Goal: Task Accomplishment & Management: Use online tool/utility

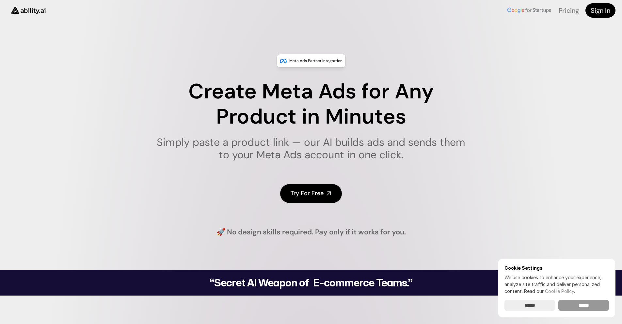
click at [586, 307] on input "******" at bounding box center [583, 304] width 51 height 11
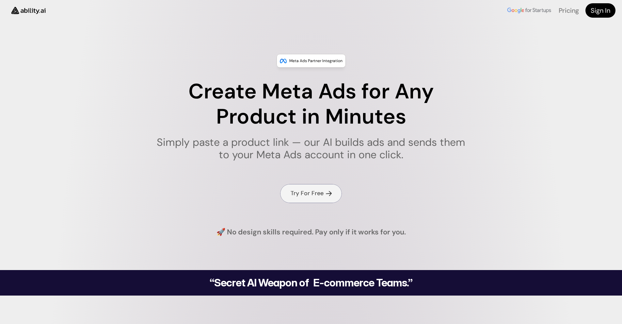
click at [315, 193] on h4 "Try For Free" at bounding box center [307, 193] width 33 height 8
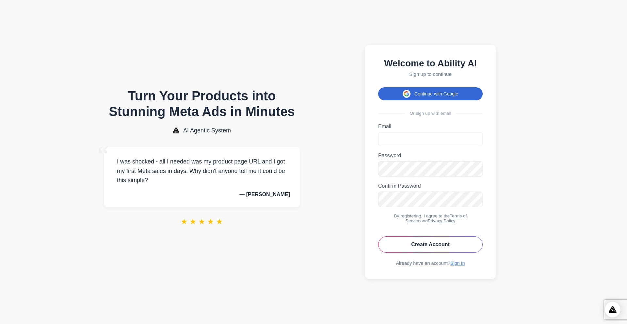
click at [437, 87] on button "Continue with Google" at bounding box center [430, 93] width 104 height 13
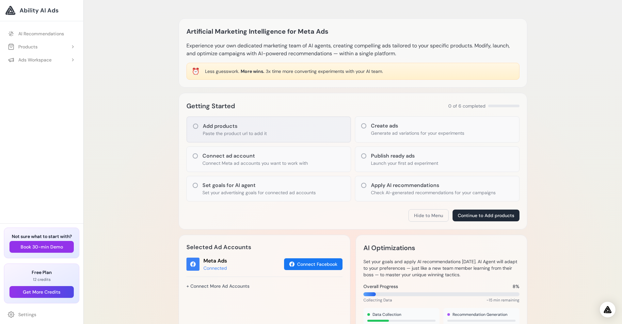
click at [195, 127] on icon at bounding box center [195, 126] width 7 height 7
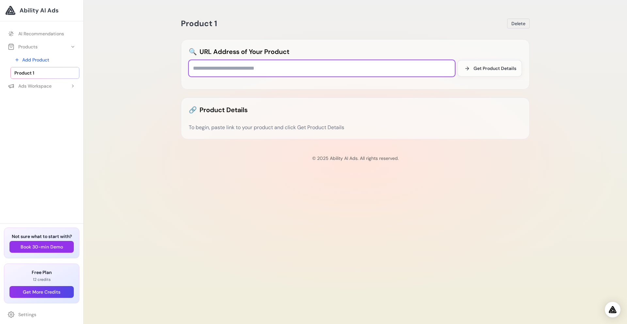
click at [257, 71] on input "text" at bounding box center [322, 68] width 266 height 16
paste input "**********"
type input "**********"
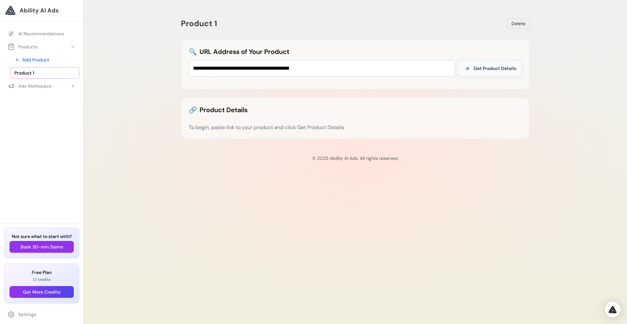
click at [495, 68] on span "Get Product Details" at bounding box center [494, 68] width 43 height 7
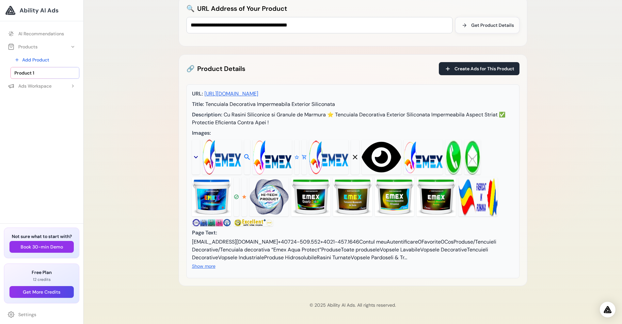
scroll to position [59, 0]
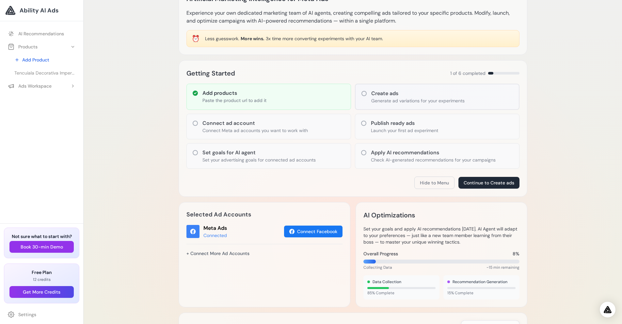
scroll to position [65, 0]
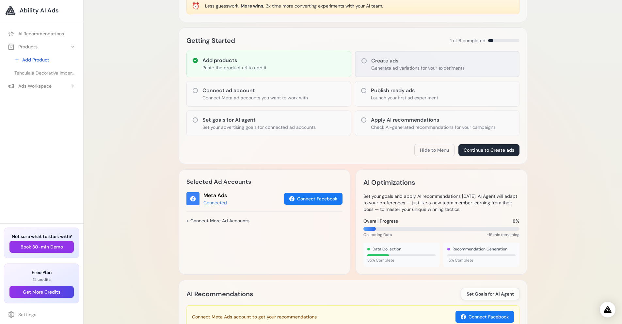
click at [365, 62] on icon at bounding box center [363, 60] width 5 height 5
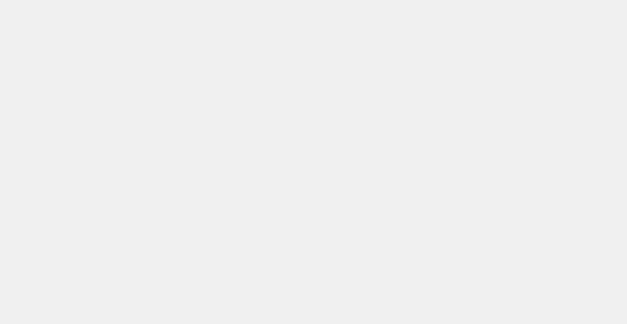
click at [365, 60] on body at bounding box center [313, 162] width 627 height 324
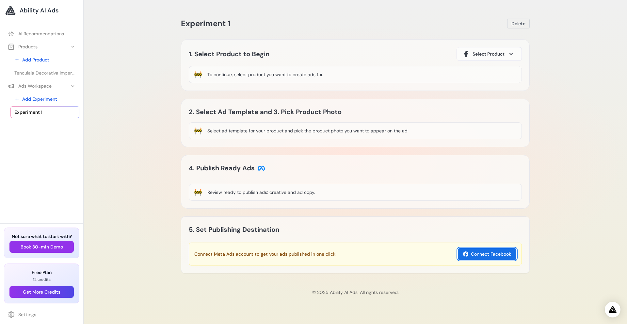
click at [488, 253] on button "Connect Facebook" at bounding box center [487, 254] width 58 height 12
click at [513, 52] on span at bounding box center [511, 54] width 8 height 8
click at [509, 72] on div "Tencuiala Decorativa Impermeabila Exterior Siliconata" at bounding box center [489, 81] width 54 height 24
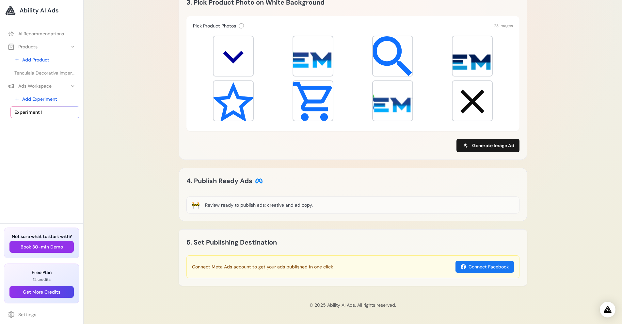
scroll to position [315, 0]
